Goal: Information Seeking & Learning: Learn about a topic

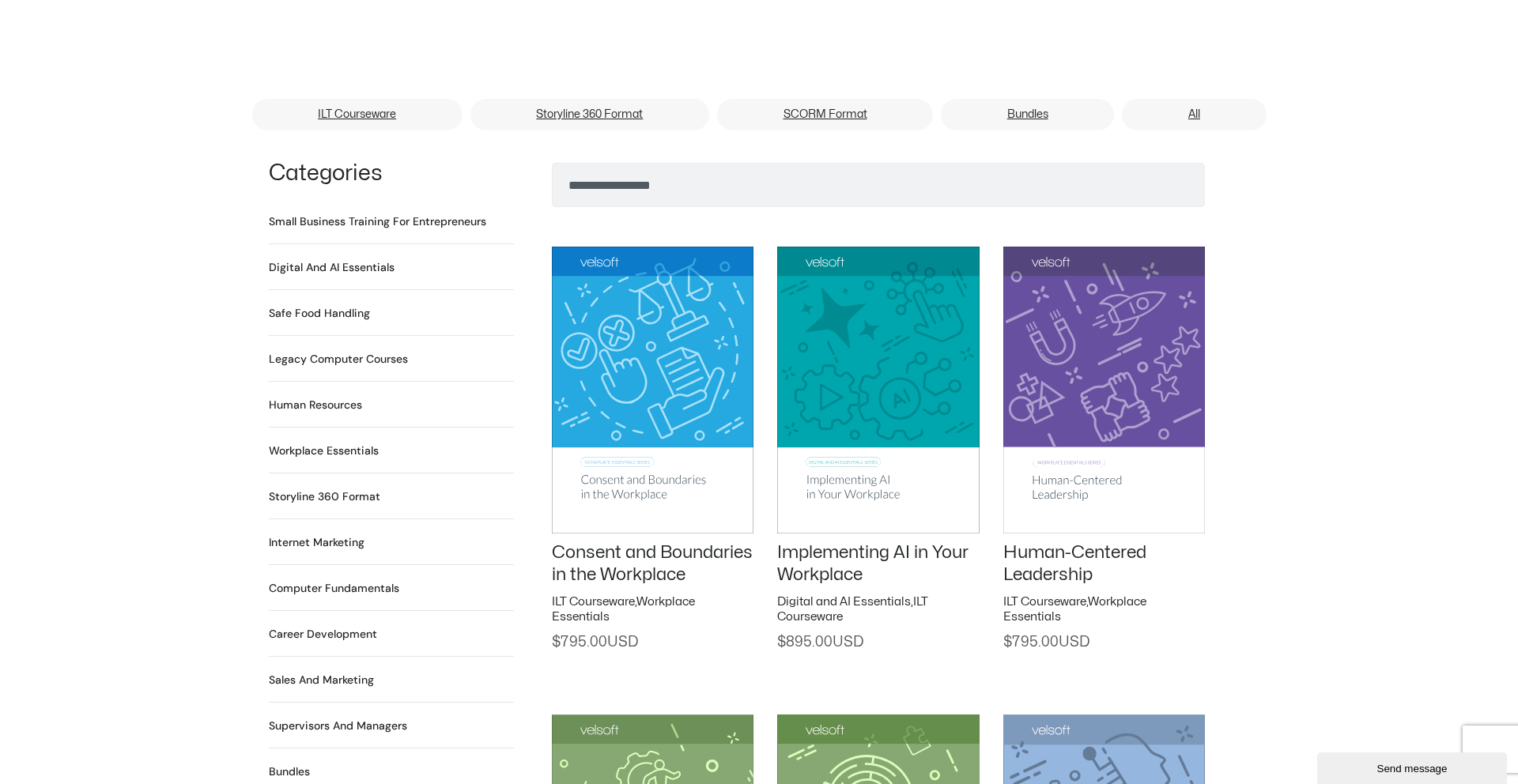
scroll to position [1032, 0]
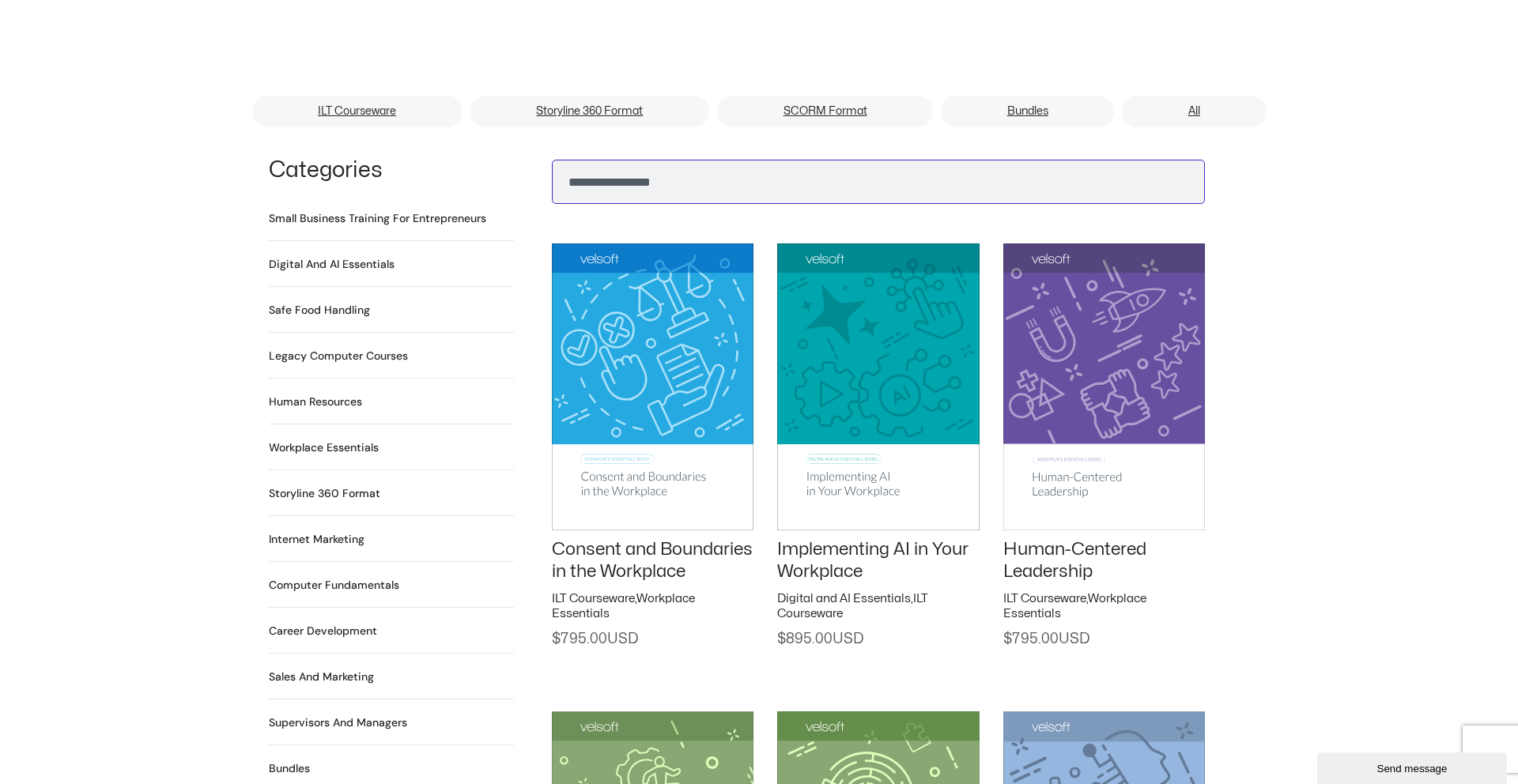
click at [630, 164] on input "Search" at bounding box center [879, 181] width 653 height 44
type input "*****"
click at [558, 159] on button "Search" at bounding box center [577, 178] width 38 height 38
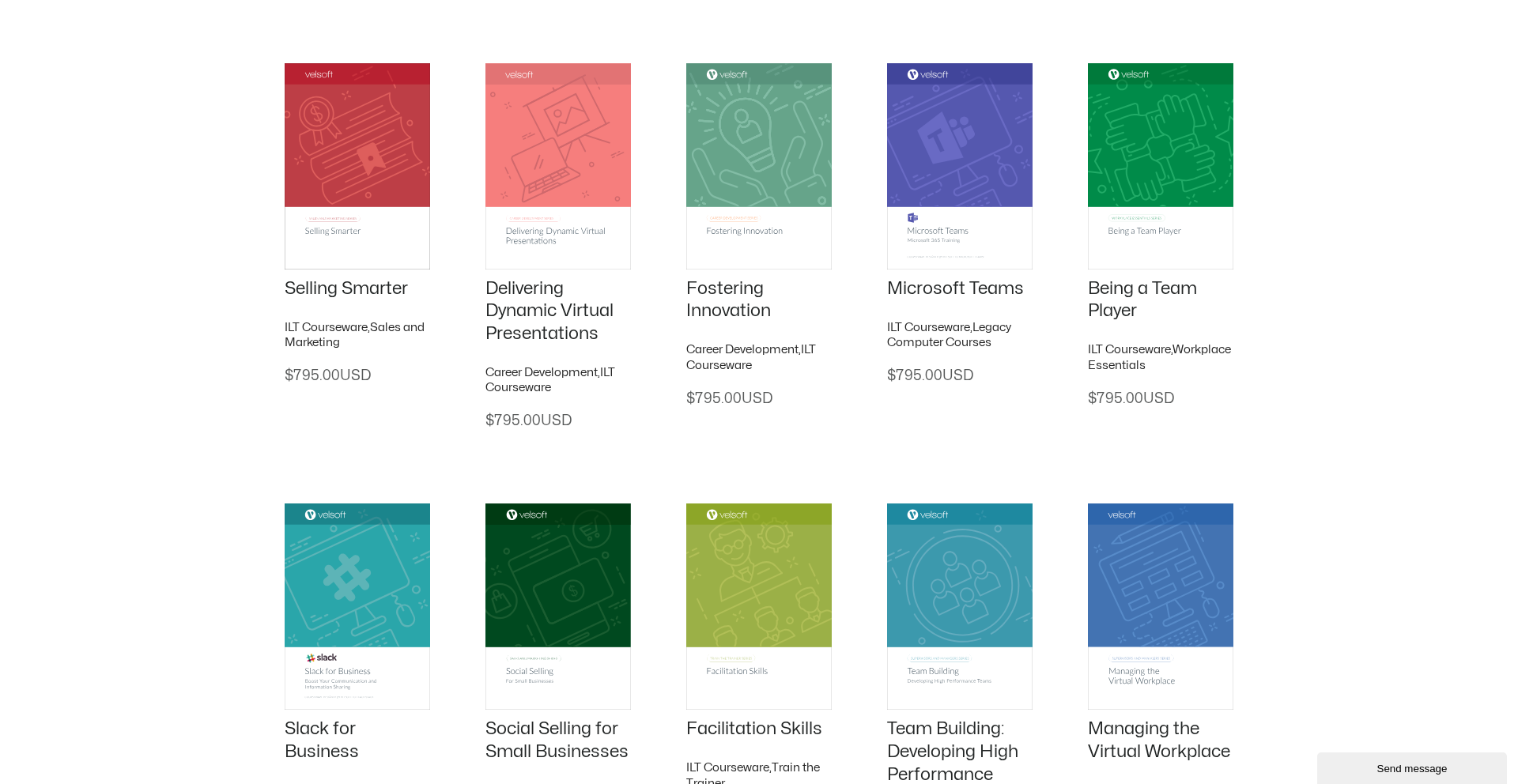
scroll to position [756, 0]
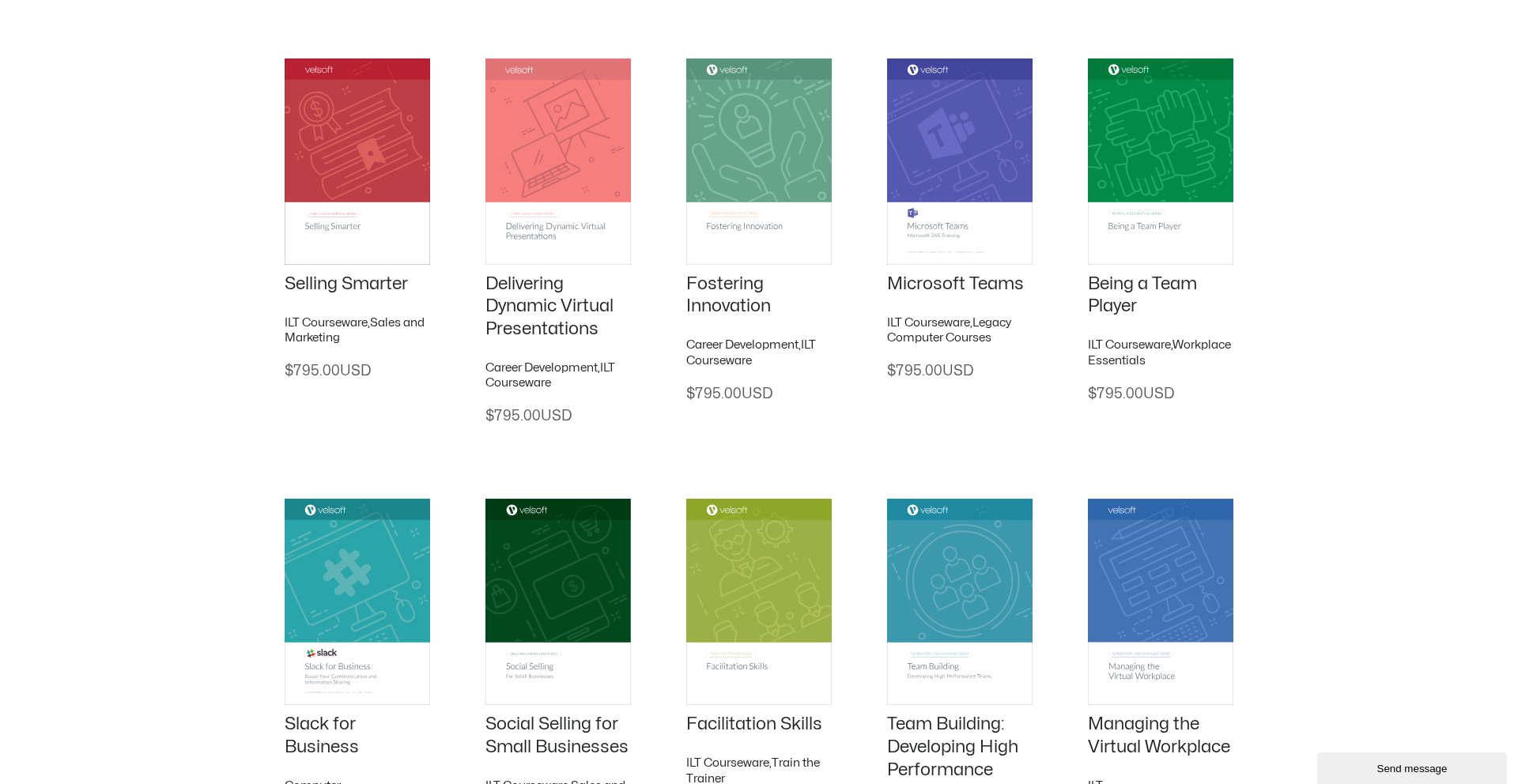
click at [925, 293] on h2 "Microsoft Teams" at bounding box center [959, 283] width 145 height 23
click at [922, 285] on link "Microsoft Teams" at bounding box center [956, 283] width 137 height 18
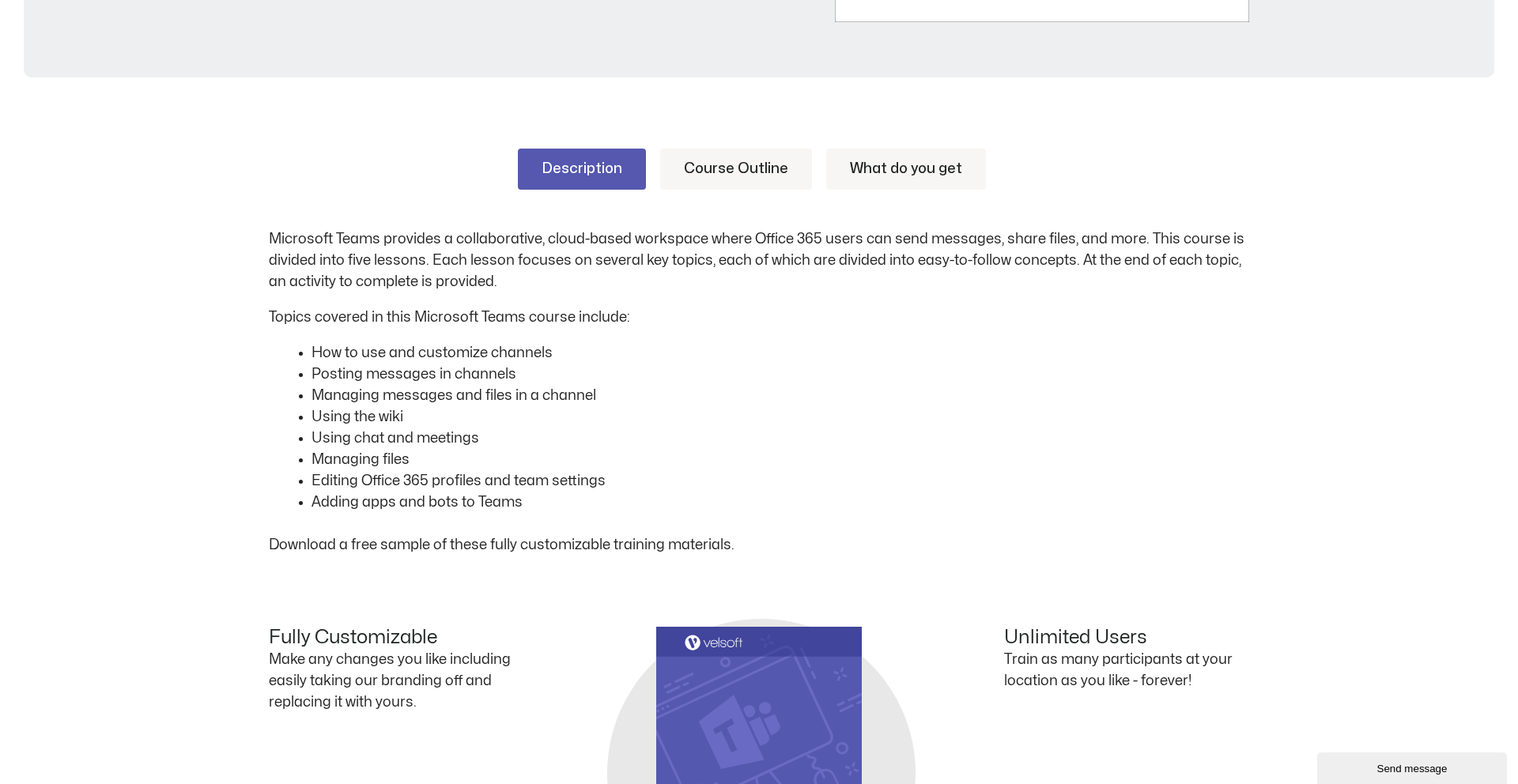
scroll to position [682, 0]
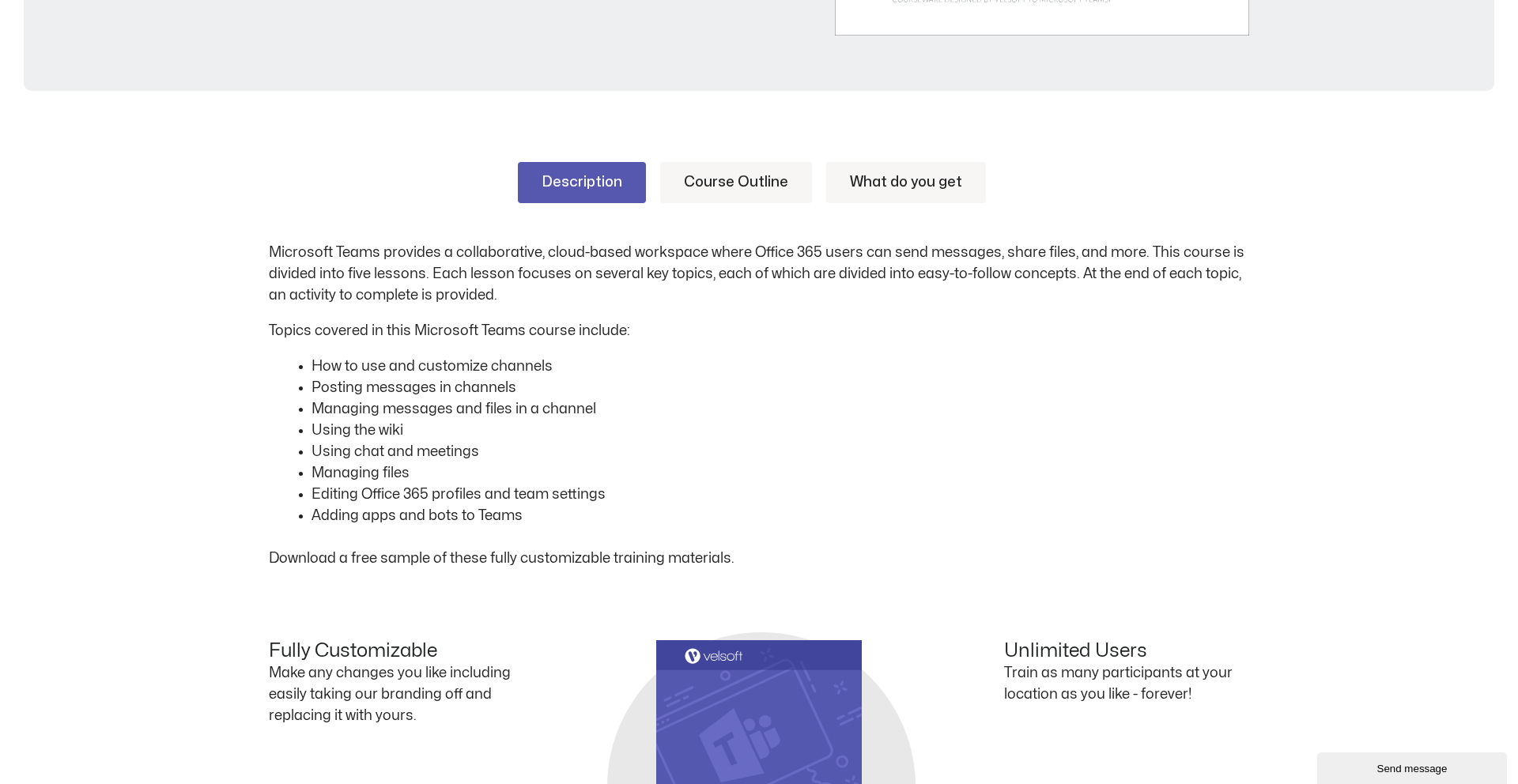
click at [716, 181] on link "Course Outline" at bounding box center [736, 182] width 152 height 41
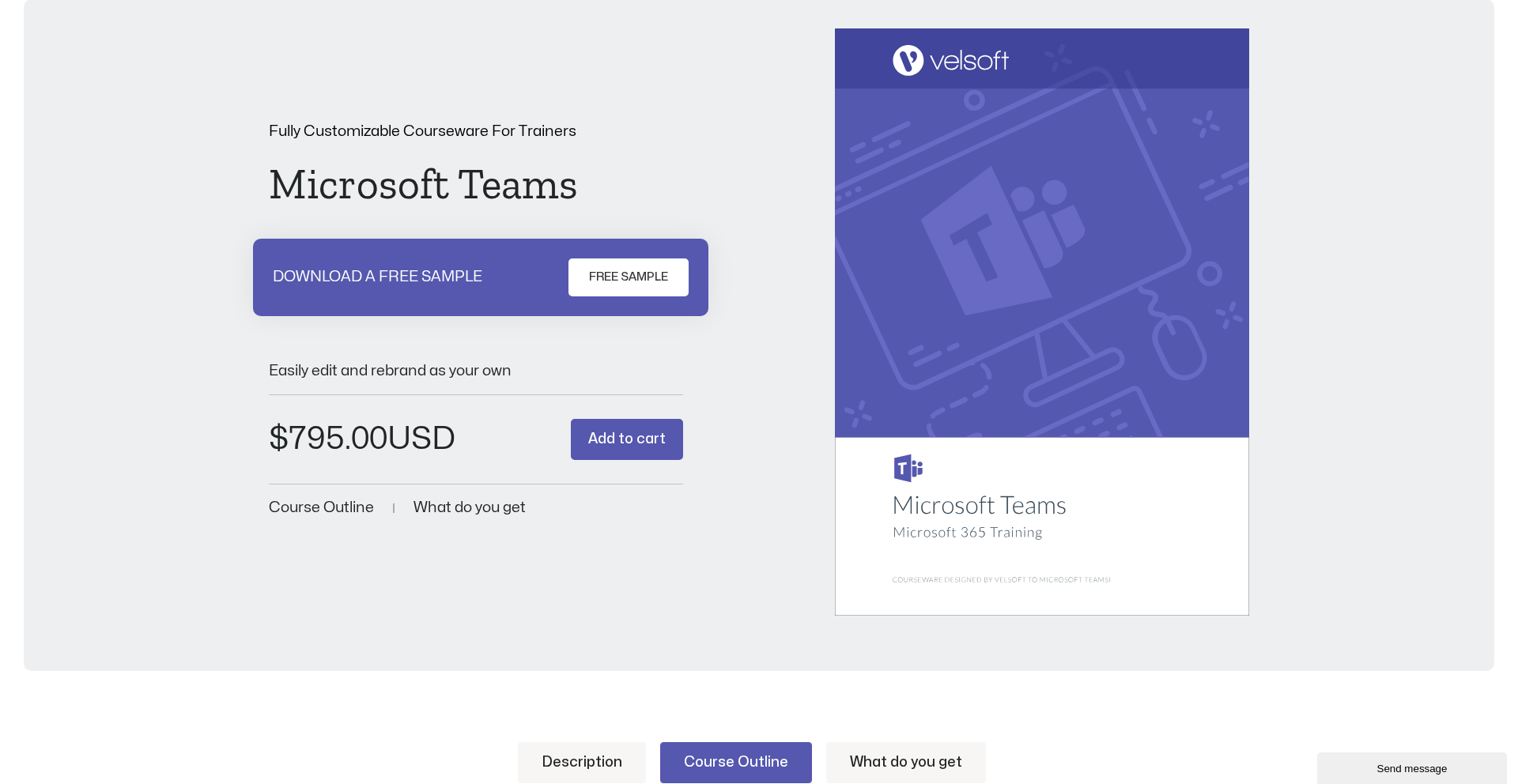
scroll to position [0, 0]
